Goal: Information Seeking & Learning: Learn about a topic

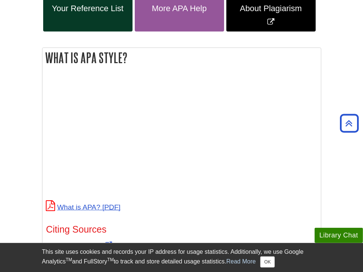
scroll to position [298, 0]
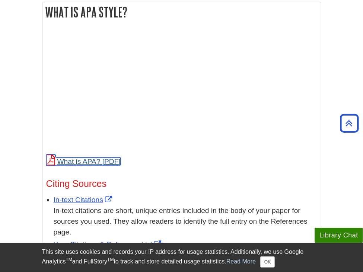
click at [86, 164] on link "What is APA?" at bounding box center [83, 162] width 74 height 8
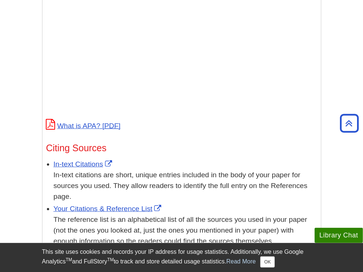
scroll to position [335, 0]
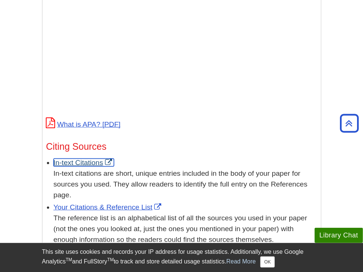
click at [84, 163] on link "In-text Citations" at bounding box center [84, 163] width 60 height 8
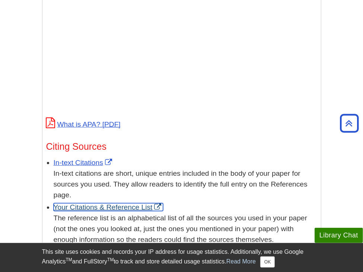
click at [111, 205] on link "Your Citations & Reference List" at bounding box center [109, 208] width 110 height 8
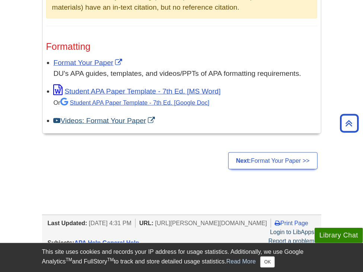
scroll to position [595, 0]
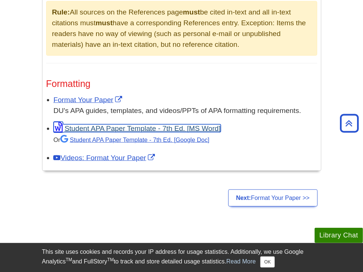
click at [113, 129] on link "Student APA Paper Template - 7th Ed. [MS Word]" at bounding box center [137, 129] width 167 height 8
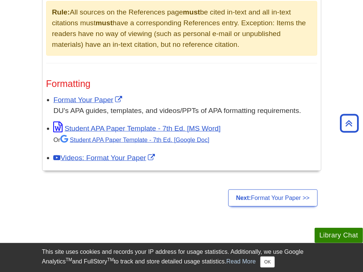
click at [84, 202] on ul "Next: Format Your Paper >>" at bounding box center [181, 198] width 279 height 17
click at [112, 156] on link "Videos: Format Your Paper" at bounding box center [105, 158] width 103 height 8
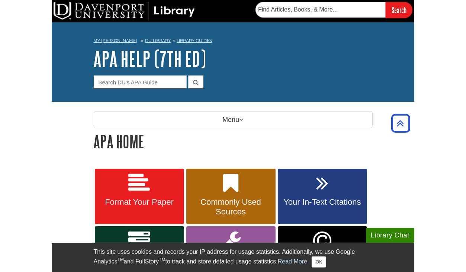
scroll to position [0, 0]
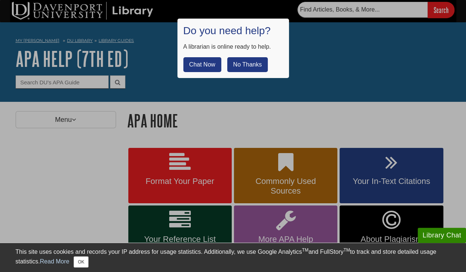
click at [255, 65] on button "No Thanks" at bounding box center [247, 64] width 41 height 15
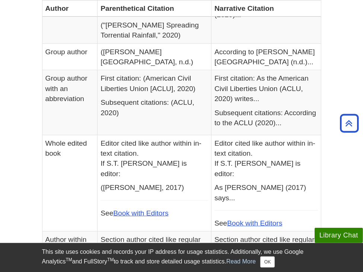
scroll to position [335, 0]
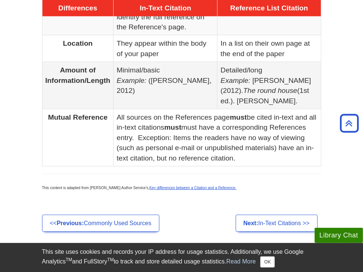
scroll to position [484, 0]
